Goal: Task Accomplishment & Management: Complete application form

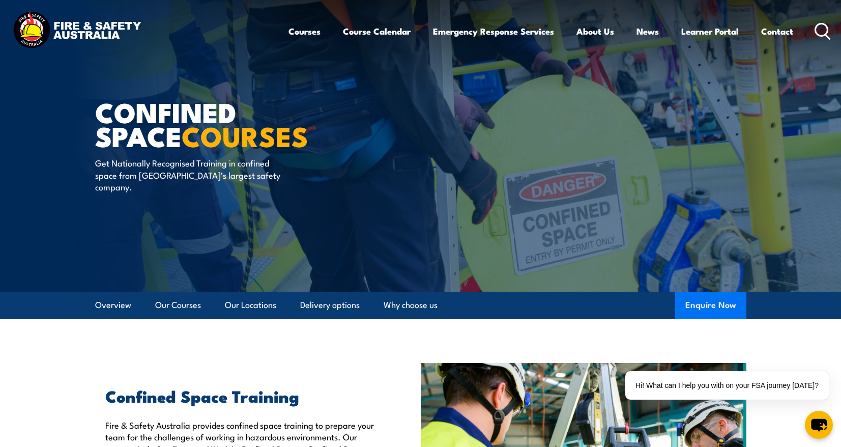
click at [691, 296] on button "Enquire Now" at bounding box center [711, 305] width 71 height 27
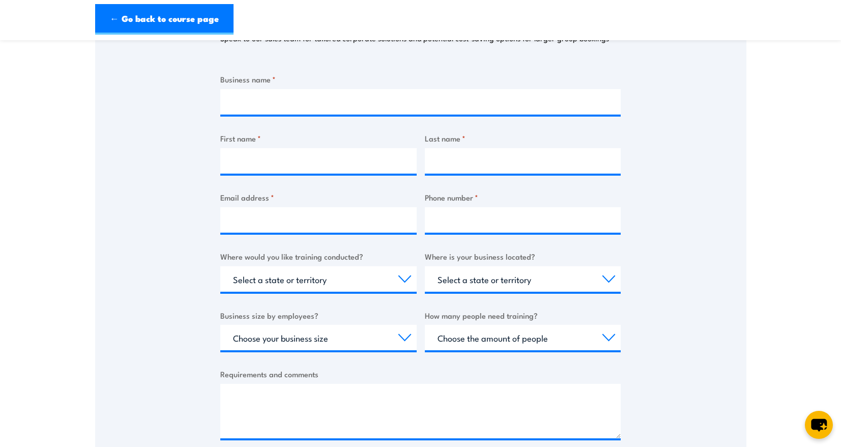
scroll to position [51, 0]
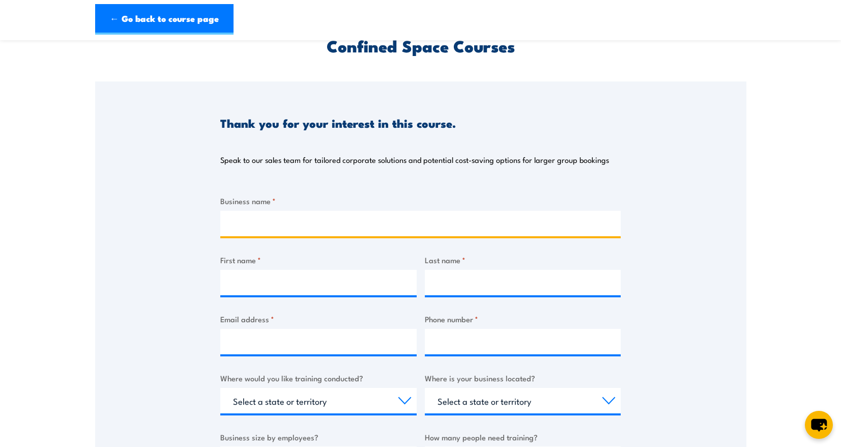
click at [291, 226] on input "Business name *" at bounding box center [420, 223] width 401 height 25
type input "4 Pines Brewing Co"
type input "[PERSON_NAME]"
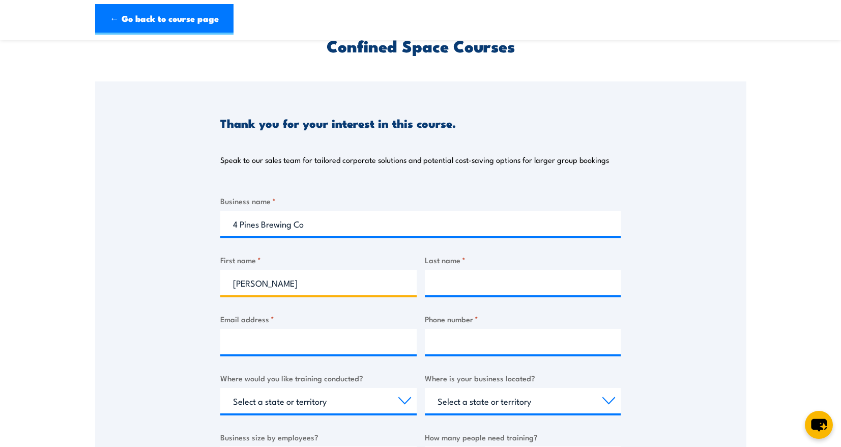
type input "Kilgour"
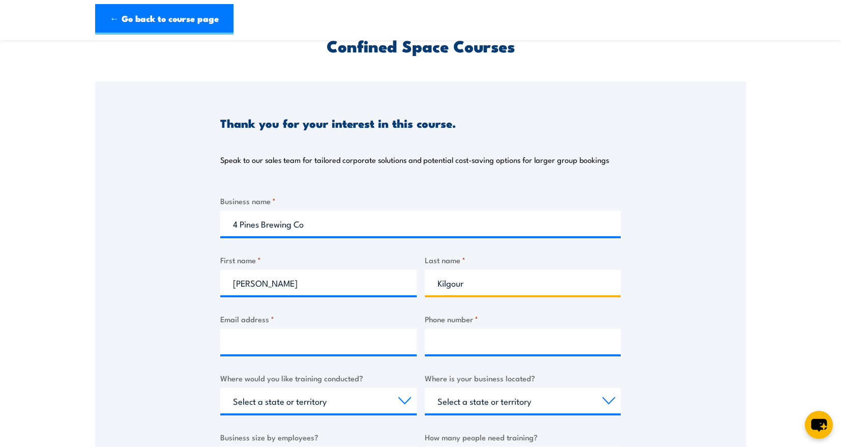
type input "[EMAIL_ADDRESS][DOMAIN_NAME]"
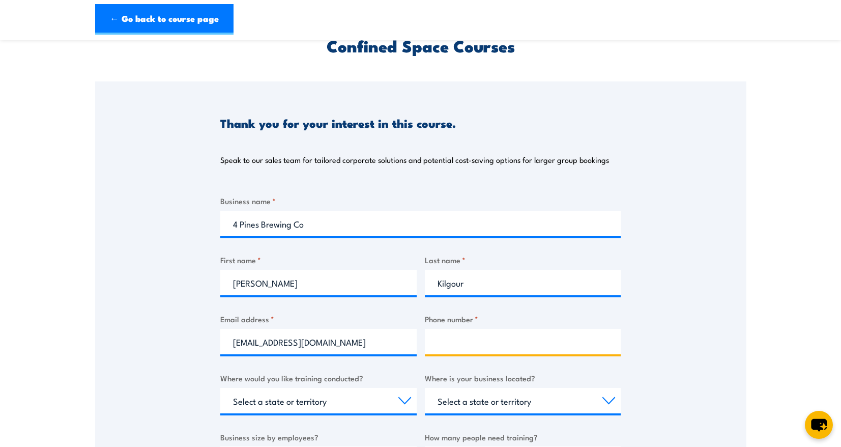
type input "0422526155"
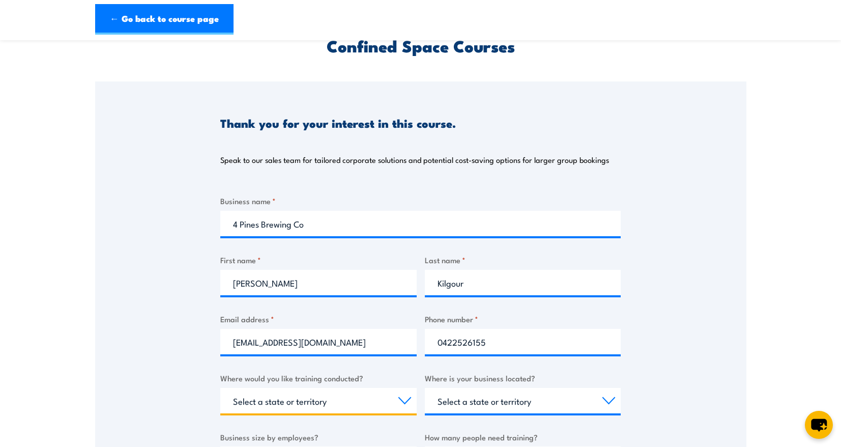
select select "[GEOGRAPHIC_DATA]"
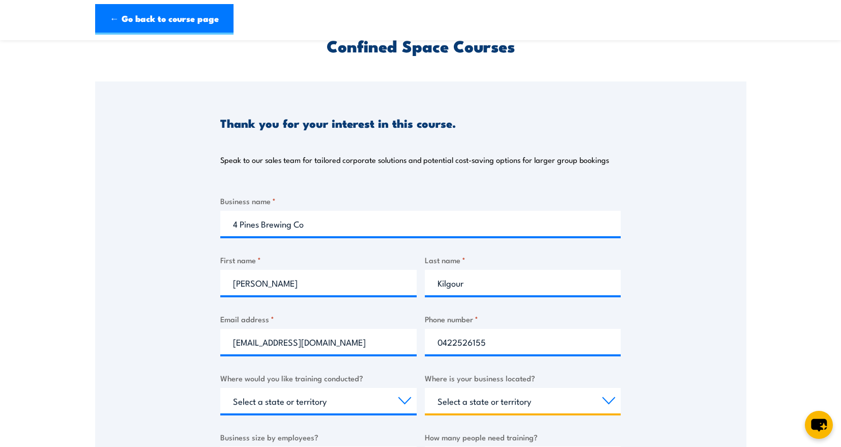
select select "[GEOGRAPHIC_DATA]"
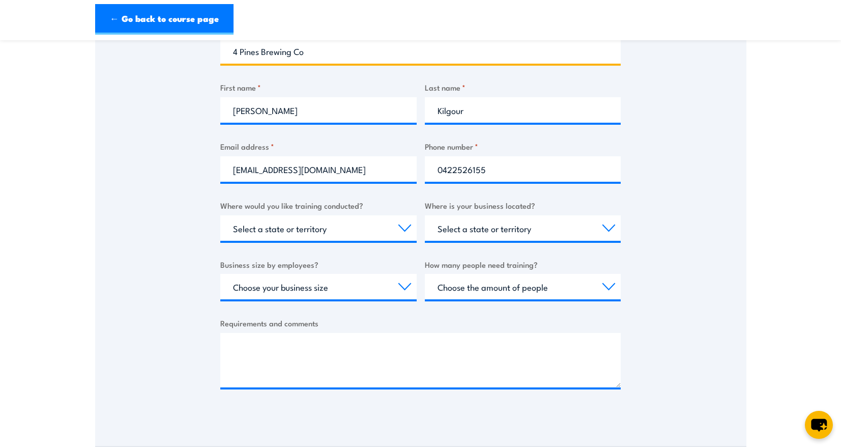
scroll to position [255, 0]
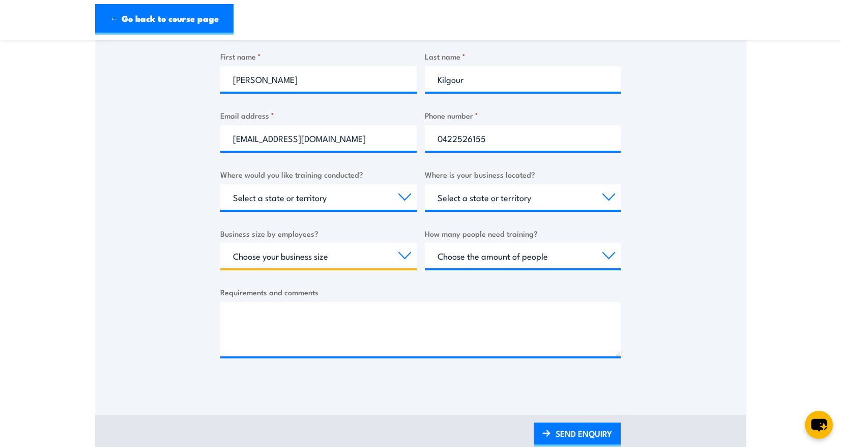
click at [371, 256] on select "Choose your business size 1 to 19 20 to 199 200+" at bounding box center [318, 255] width 196 height 25
select select "20 to 199"
click at [220, 243] on select "Choose your business size 1 to 19 20 to 199 200+" at bounding box center [318, 255] width 196 height 25
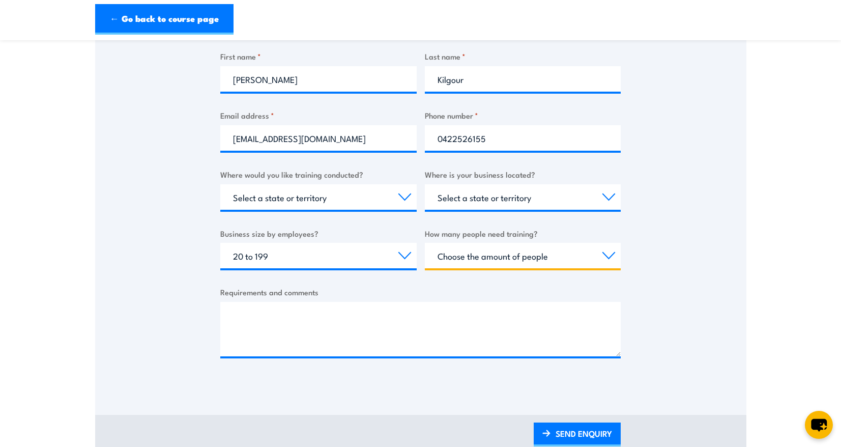
click at [494, 255] on select "Choose the amount of people 1 to 4 5 to 19 20+" at bounding box center [523, 255] width 196 height 25
select select "5 to 19"
click at [425, 243] on select "Choose the amount of people 1 to 4 5 to 19 20+" at bounding box center [523, 255] width 196 height 25
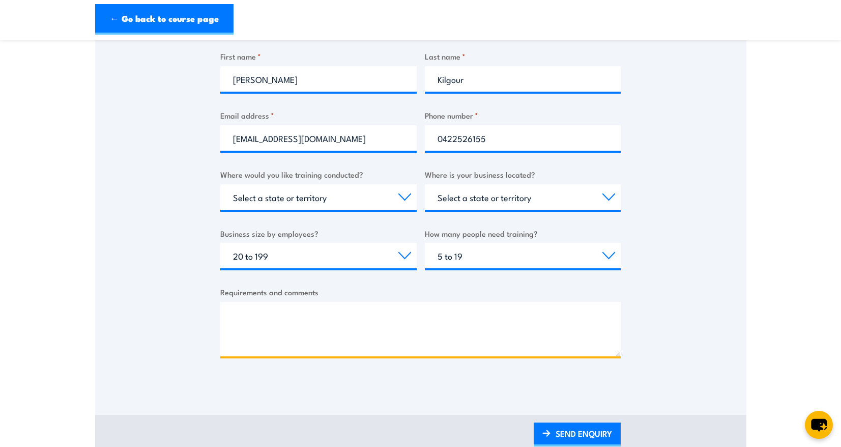
click at [510, 330] on textarea "Requirements and comments" at bounding box center [420, 329] width 401 height 54
click at [361, 338] on textarea "Hi team, We are looking at conducting" at bounding box center [420, 329] width 401 height 54
click at [343, 323] on textarea "Hi team, We are looking at conducting" at bounding box center [420, 329] width 401 height 54
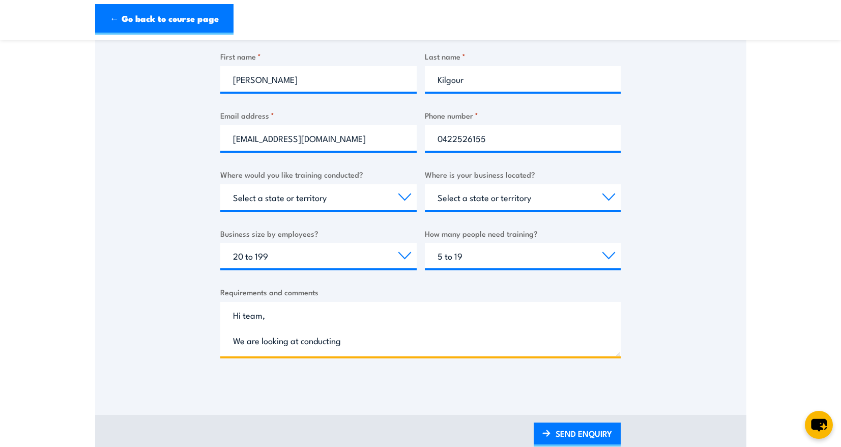
click at [358, 336] on textarea "Hi team, We are looking at conducting" at bounding box center [420, 329] width 401 height 54
click at [423, 343] on textarea "Hi team, We are looking at conducting a Fire Warden/ Fire Extenguisher" at bounding box center [420, 329] width 401 height 54
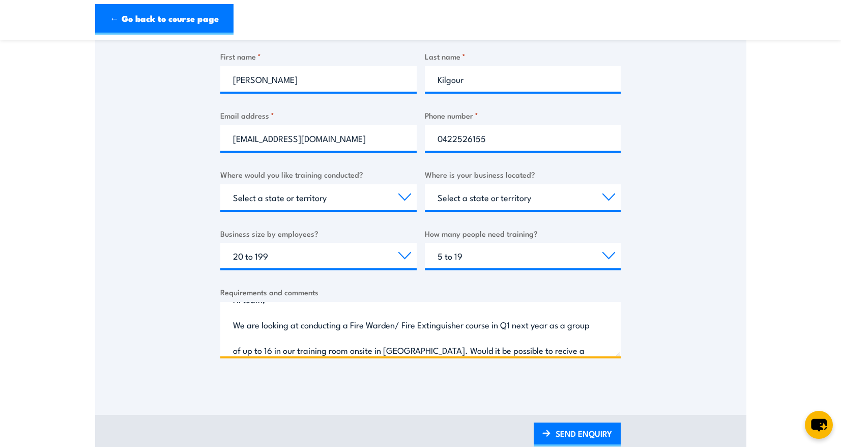
scroll to position [41, 0]
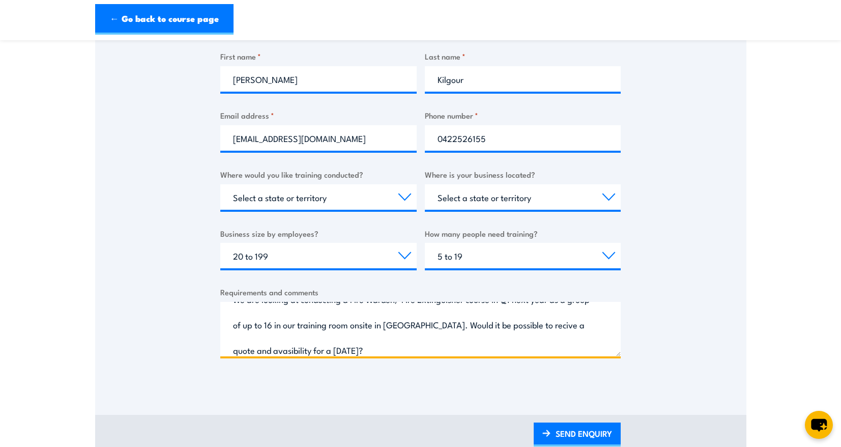
click at [298, 352] on textarea "Hi team, We are looking at conducting a Fire Warden/ Fire Extinguisher course i…" at bounding box center [420, 329] width 401 height 54
click at [290, 351] on textarea "Hi team, We are looking at conducting a Fire Warden/ Fire Extinguisher course i…" at bounding box center [420, 329] width 401 height 54
click at [553, 327] on textarea "Hi team, We are looking at conducting a Fire Warden/ Fire Extinguisher course i…" at bounding box center [420, 329] width 401 height 54
click at [290, 349] on textarea "Hi team, We are looking at conducting a Fire Warden/ Fire Extinguisher course i…" at bounding box center [420, 329] width 401 height 54
click at [382, 333] on textarea "Hi team, We are looking at conducting a Fire Warden/ Fire Extinguisher course i…" at bounding box center [420, 329] width 401 height 54
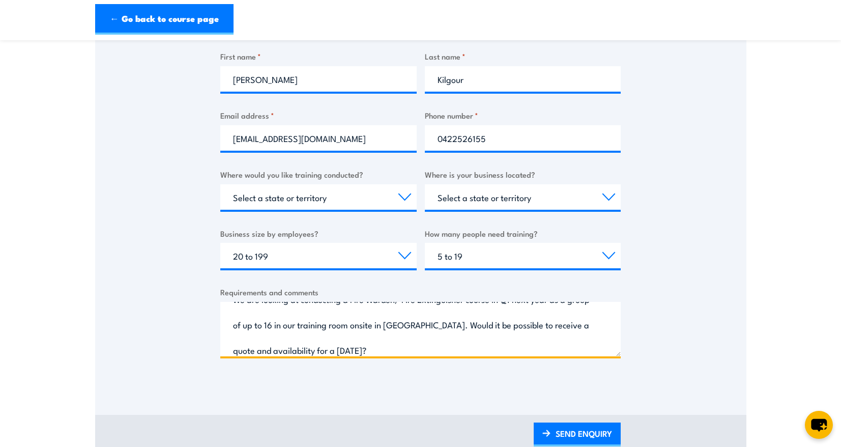
scroll to position [47, 0]
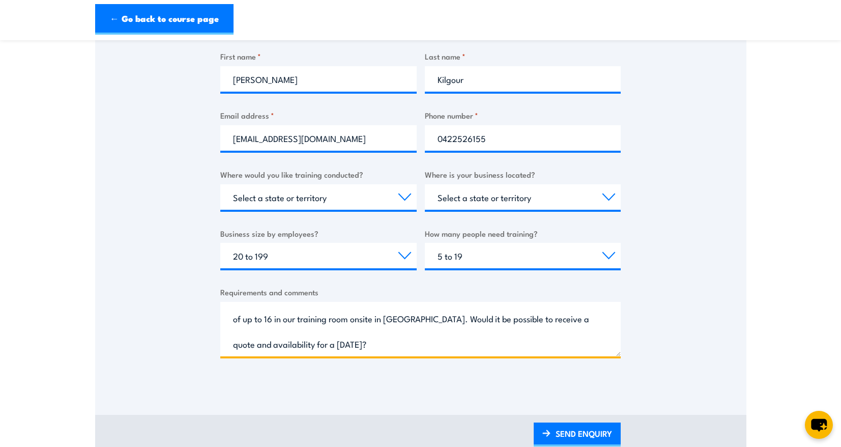
click at [385, 344] on textarea "Hi team, We are looking at conducting a Fire Warden/ Fire Extinguisher course i…" at bounding box center [420, 329] width 401 height 54
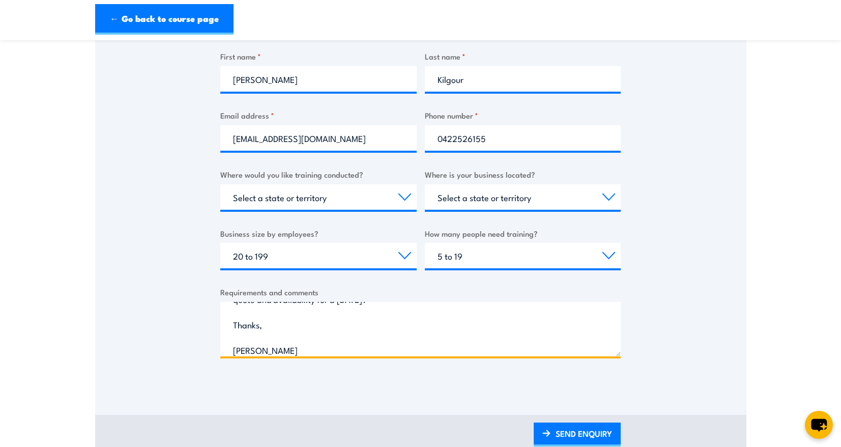
scroll to position [118, 0]
click at [354, 322] on textarea "Hi team, We are looking at conducting a Fire Warden/ Fire Extinguisher course i…" at bounding box center [420, 329] width 401 height 54
click at [349, 313] on textarea "Hi team, We are looking at conducting a Fire Warden/ Fire Extinguisher course i…" at bounding box center [420, 329] width 401 height 54
click at [349, 306] on textarea "Hi team, We are looking at conducting a Fire Warden/ Fire Extinguisher course i…" at bounding box center [420, 329] width 401 height 54
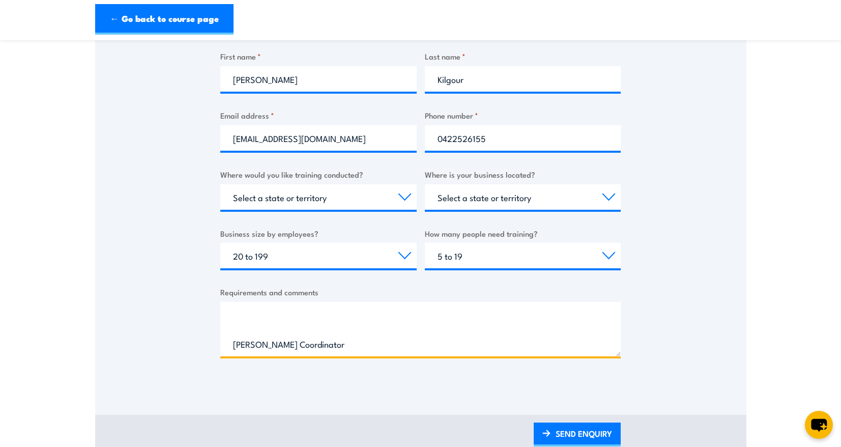
paste textarea "Both units of competency: PUAFER005 - Operate as Part of an Emergency Control O…"
click at [307, 349] on textarea "Hi team, We are looking at conducting a Fire Warden/ Fire Extinguisher course i…" at bounding box center [420, 329] width 401 height 54
click at [306, 316] on textarea "Hi team, We are looking at conducting a Fire Warden/ Fire Extinguisher course i…" at bounding box center [420, 329] width 401 height 54
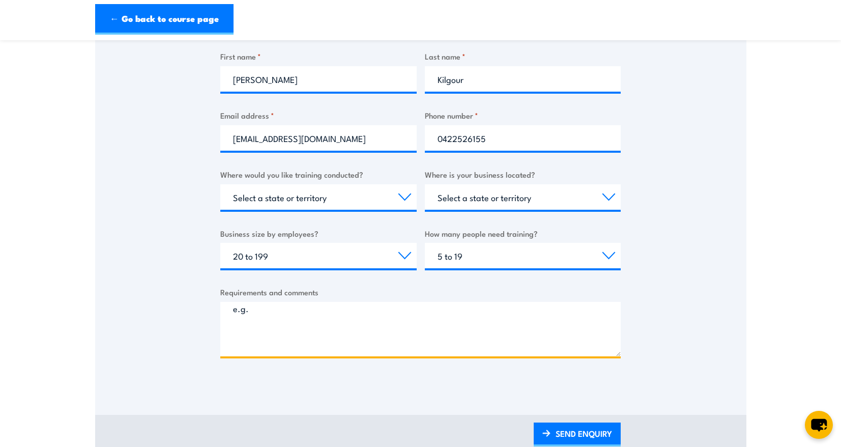
scroll to position [108, 0]
click at [298, 340] on textarea "Hi team, We are looking at conducting a Fire Warden/ Fire Extinguisher course i…" at bounding box center [420, 329] width 401 height 54
click at [258, 319] on textarea "Hi team, We are looking at conducting a Fire Warden/ Fire Extinguisher course i…" at bounding box center [420, 329] width 401 height 54
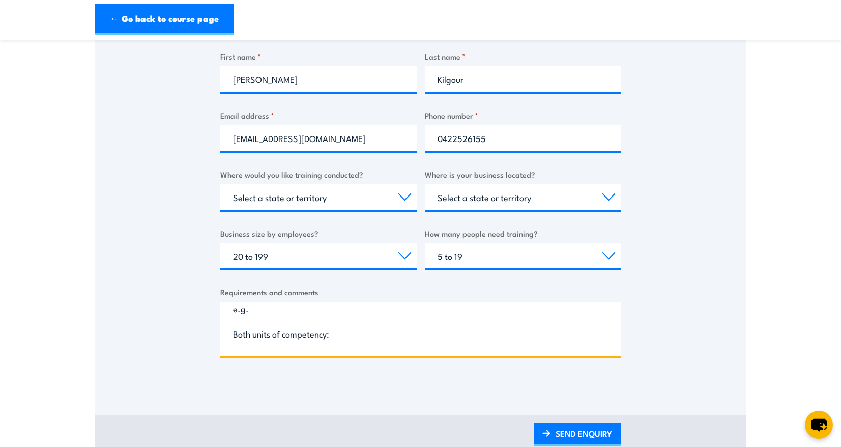
click at [262, 346] on textarea "Hi team, We are looking at conducting a Fire Warden/ Fire Extinguisher course i…" at bounding box center [420, 329] width 401 height 54
click at [261, 318] on textarea "Hi team, We are looking at conducting a Fire Warden/ Fire Extinguisher course i…" at bounding box center [420, 329] width 401 height 54
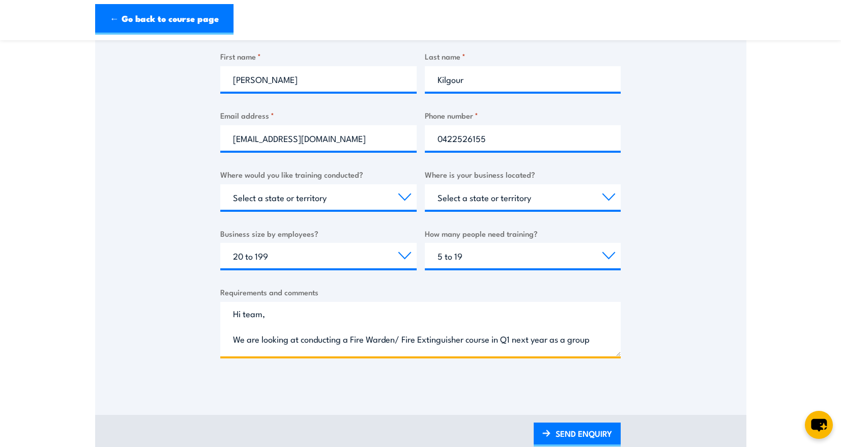
scroll to position [0, 0]
click at [278, 322] on textarea "Hi team, We are looking at conducting a Fire Warden/ Fire Extinguisher course i…" at bounding box center [420, 329] width 401 height 54
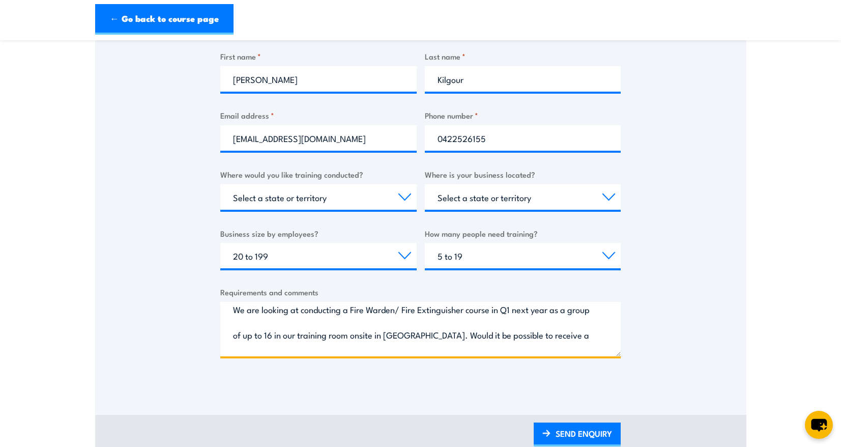
scroll to position [41, 0]
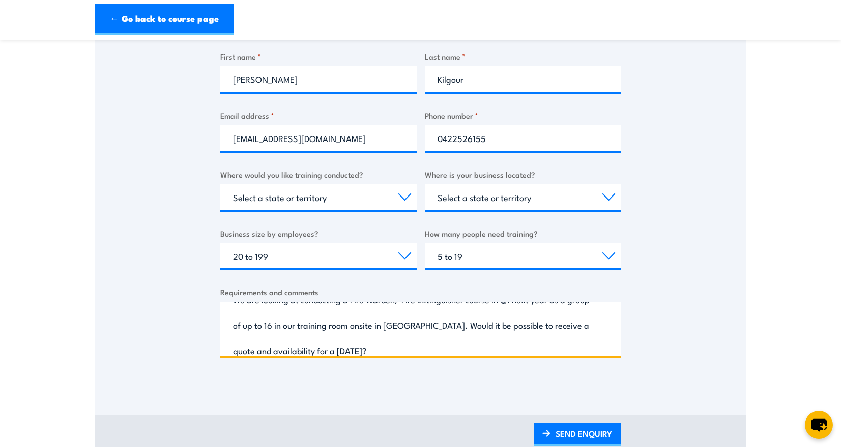
click at [237, 314] on textarea "Hi team, We are looking at conducting a Fire Warden/ Fire Extinguisher course i…" at bounding box center [420, 329] width 401 height 54
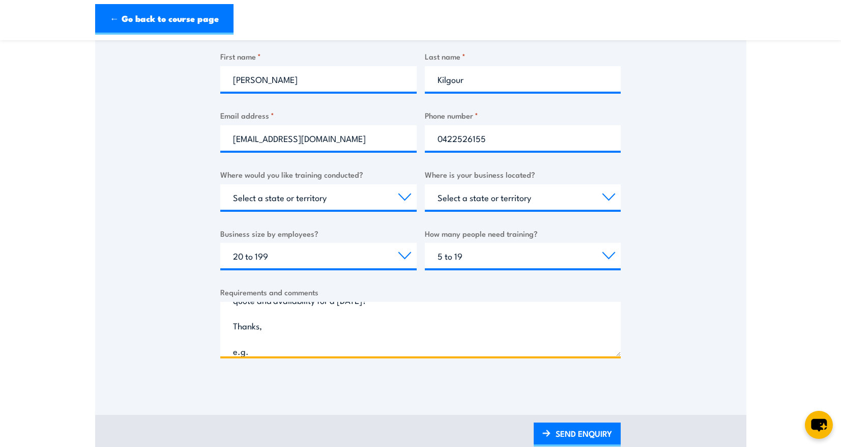
scroll to position [81, 0]
click at [360, 310] on textarea "Hi team, We are looking at conducting a Fire Warden/ Fire Extinguisher course i…" at bounding box center [420, 329] width 401 height 54
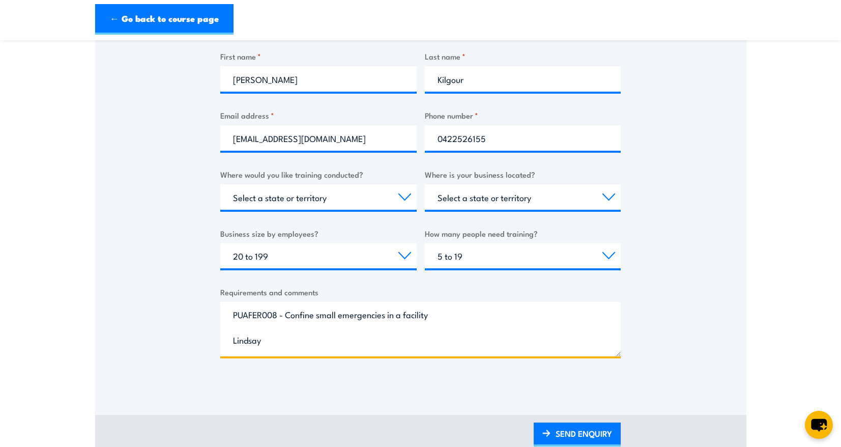
scroll to position [204, 0]
click at [515, 314] on textarea "Hi team, We are looking at conducting a Fire Warden/ Fire Extinguisher course i…" at bounding box center [420, 329] width 401 height 54
click at [367, 316] on textarea "Hi team, We are looking at conducting a Fire Warden/ Fire Extinguisher course i…" at bounding box center [420, 329] width 401 height 54
click at [350, 314] on textarea "Hi team, We are looking at conducting a Fire Warden/ Fire Extinguisher course i…" at bounding box center [420, 329] width 401 height 54
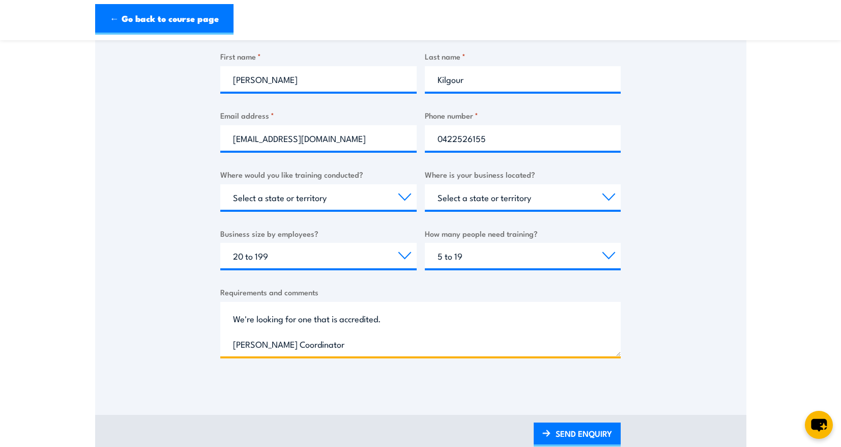
click at [399, 316] on textarea "Hi team, We are looking at conducting a Fire Warden/ Fire Extinguisher course i…" at bounding box center [420, 329] width 401 height 54
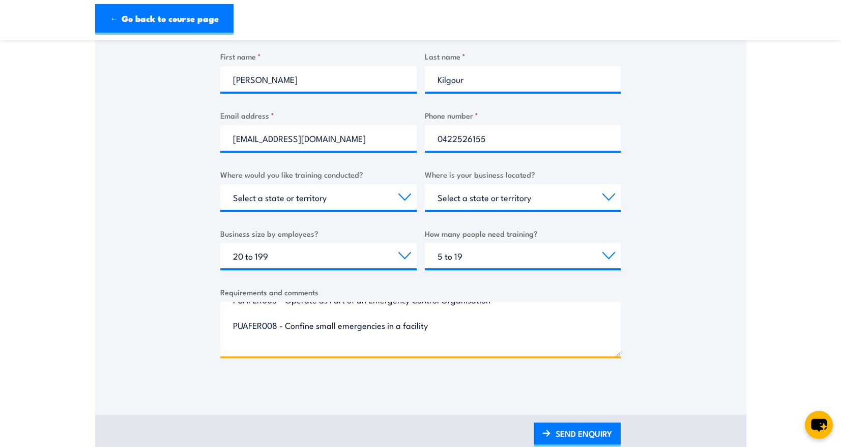
click at [522, 349] on textarea "Hi team, We are looking at conducting a Fire Warden/ Fire Extinguisher course i…" at bounding box center [420, 329] width 401 height 54
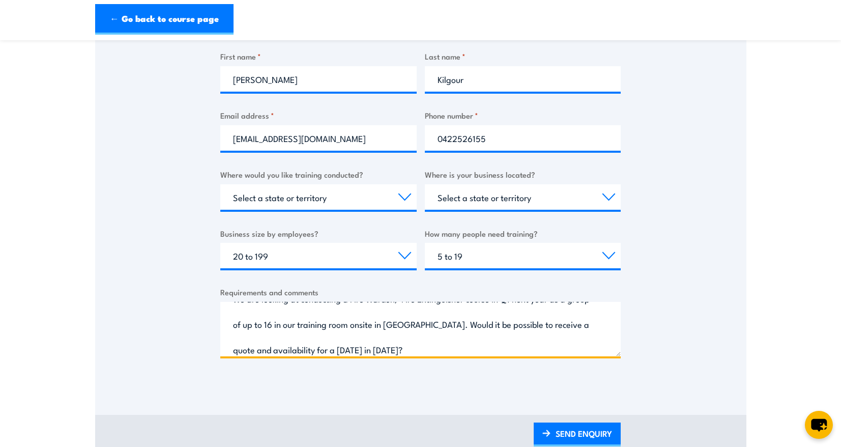
scroll to position [51, 0]
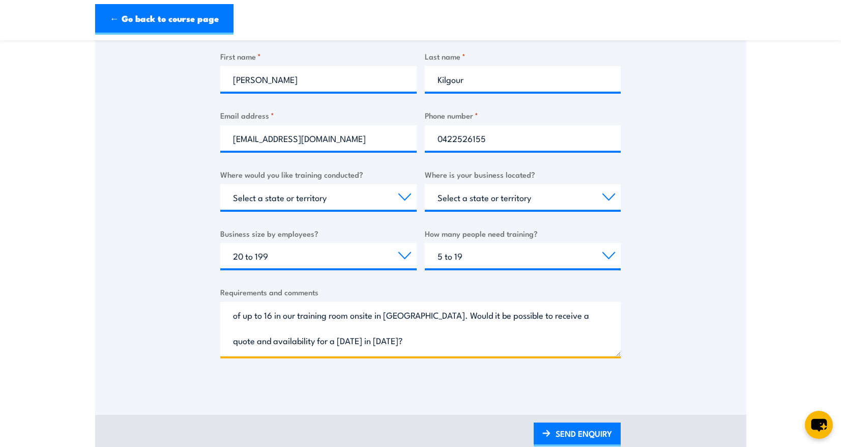
click at [393, 339] on textarea "Hi team, We are looking at conducting a Fire Warden/ Fire Extinguisher course i…" at bounding box center [420, 329] width 401 height 54
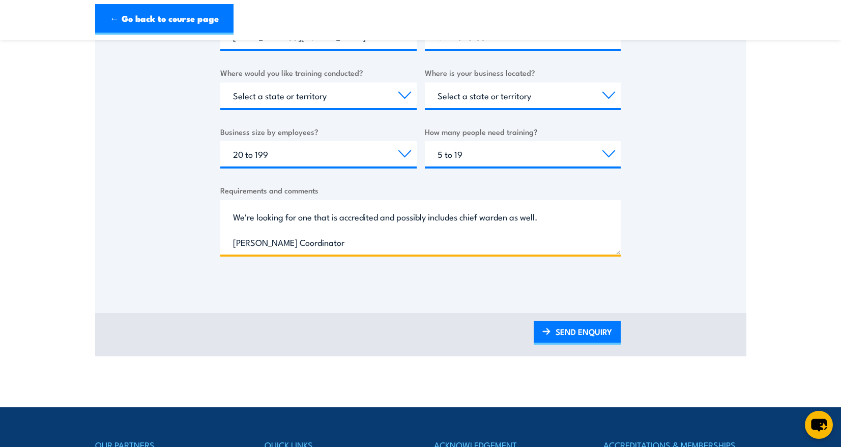
scroll to position [251, 0]
click at [243, 211] on textarea "Hi team, We are looking at conducting a Fire Warden/ Fire Extinguisher course i…" at bounding box center [420, 227] width 401 height 54
click at [234, 217] on textarea "Hi team, We are looking at conducting a Fire Warden/ Fire Extinguisher course i…" at bounding box center [420, 227] width 401 height 54
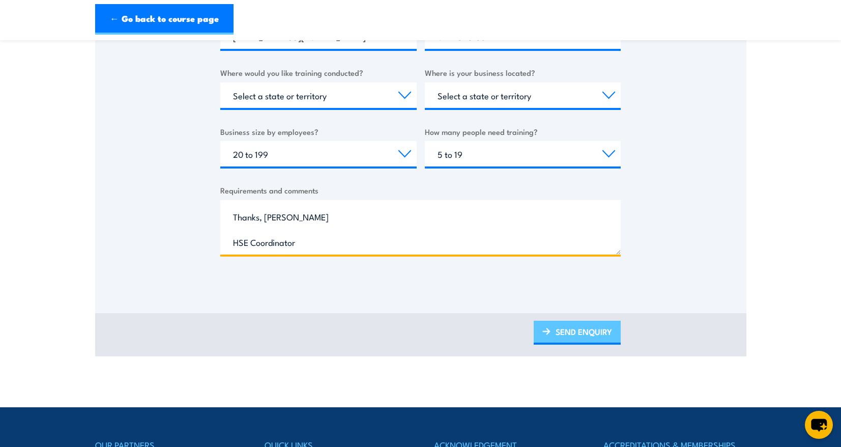
type textarea "Hi team, We are looking at conducting a Fire Warden/ Fire Extinguisher course i…"
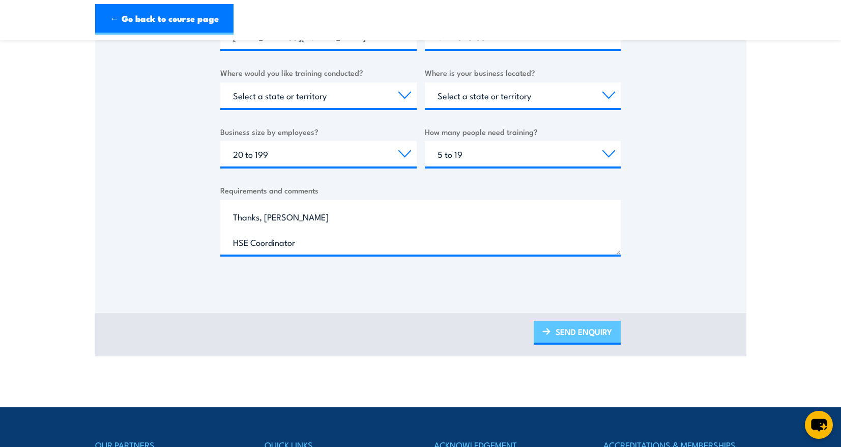
click at [564, 334] on link "SEND ENQUIRY" at bounding box center [577, 333] width 87 height 24
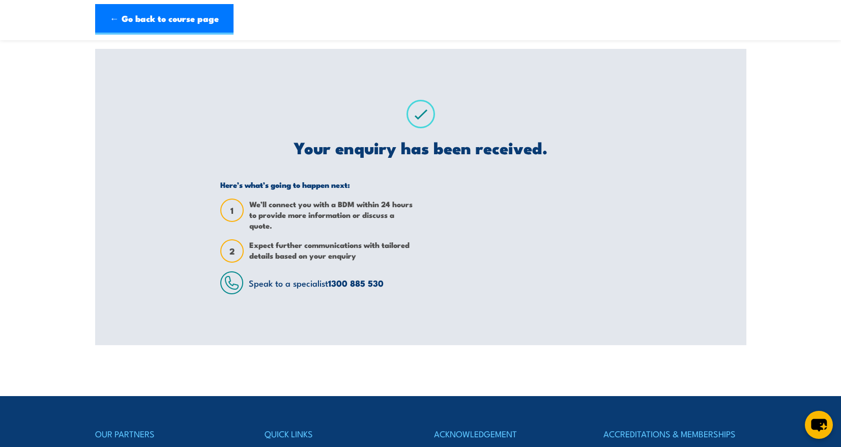
scroll to position [0, 0]
